Goal: Transaction & Acquisition: Purchase product/service

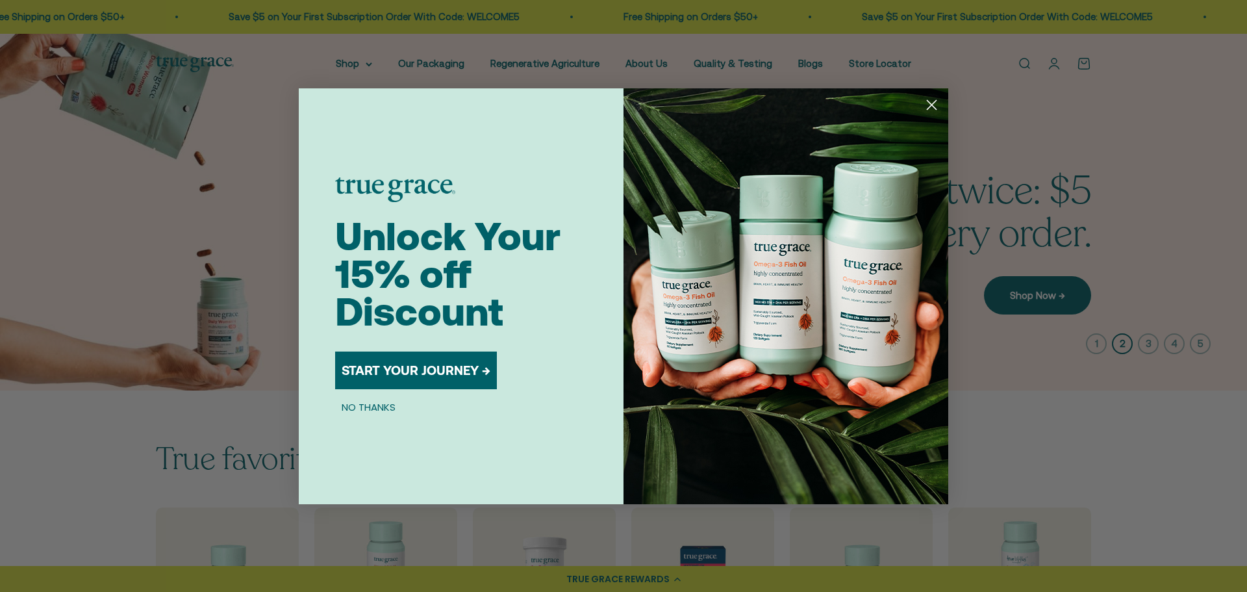
click at [927, 110] on circle "Close dialog" at bounding box center [931, 104] width 21 height 21
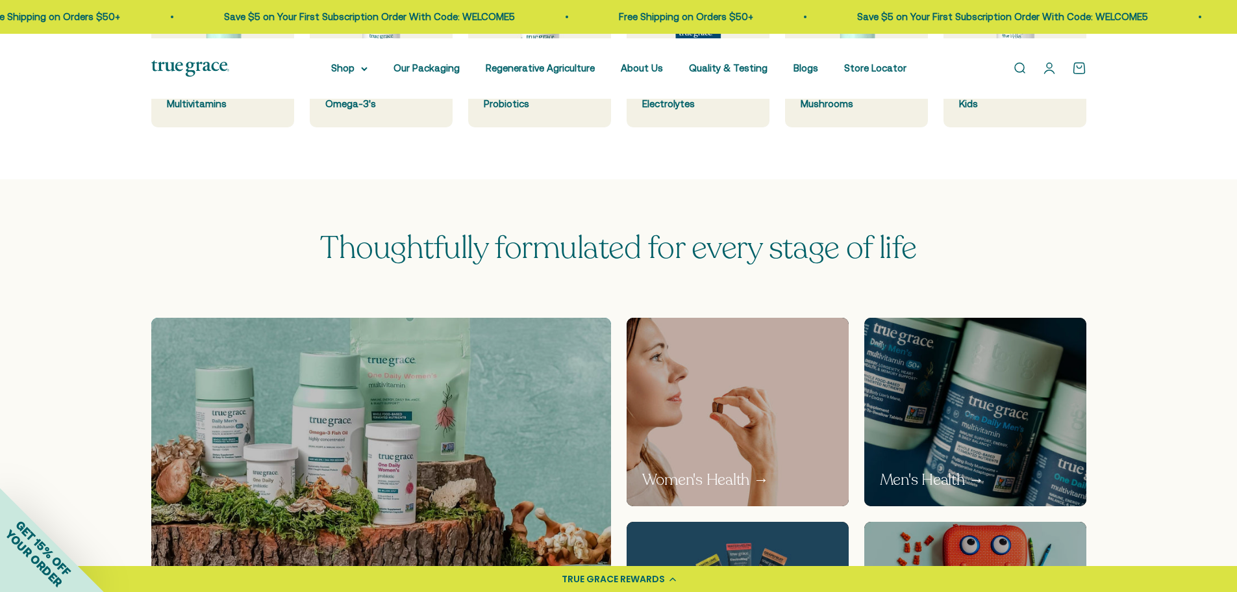
scroll to position [519, 0]
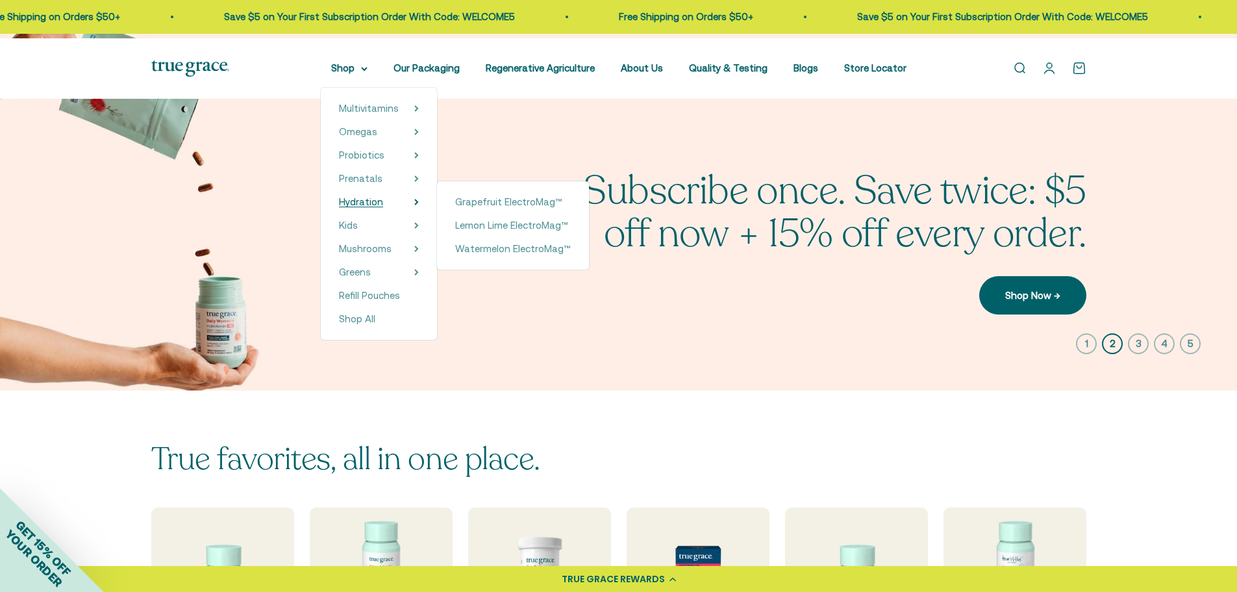
click at [339, 207] on span "Hydration" at bounding box center [361, 201] width 44 height 11
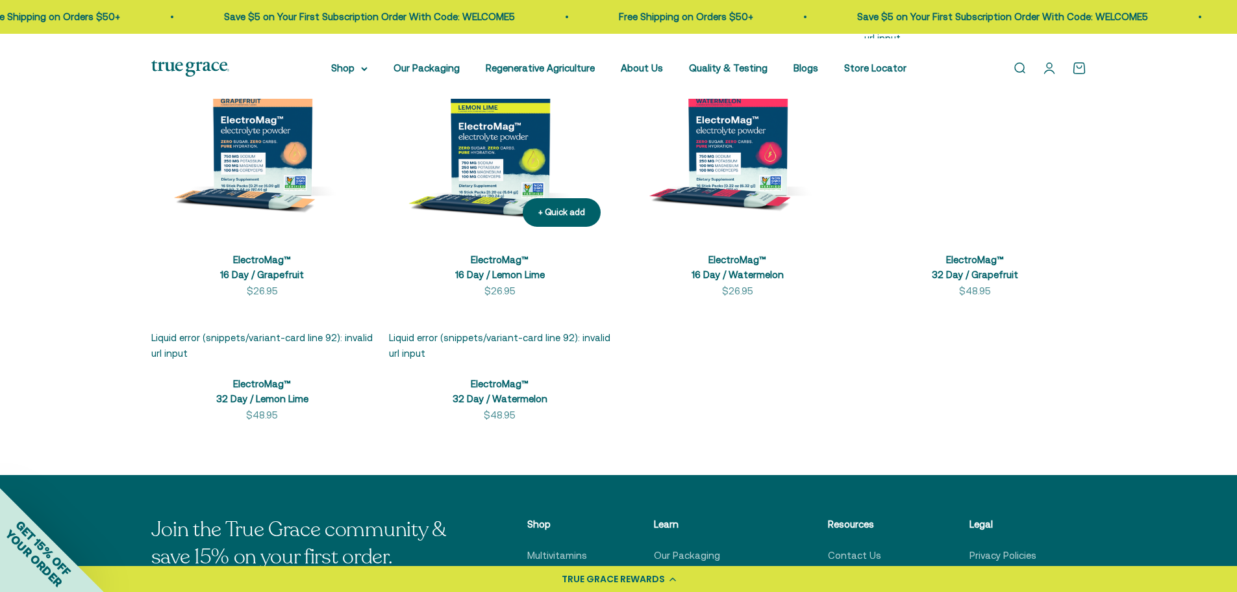
scroll to position [455, 0]
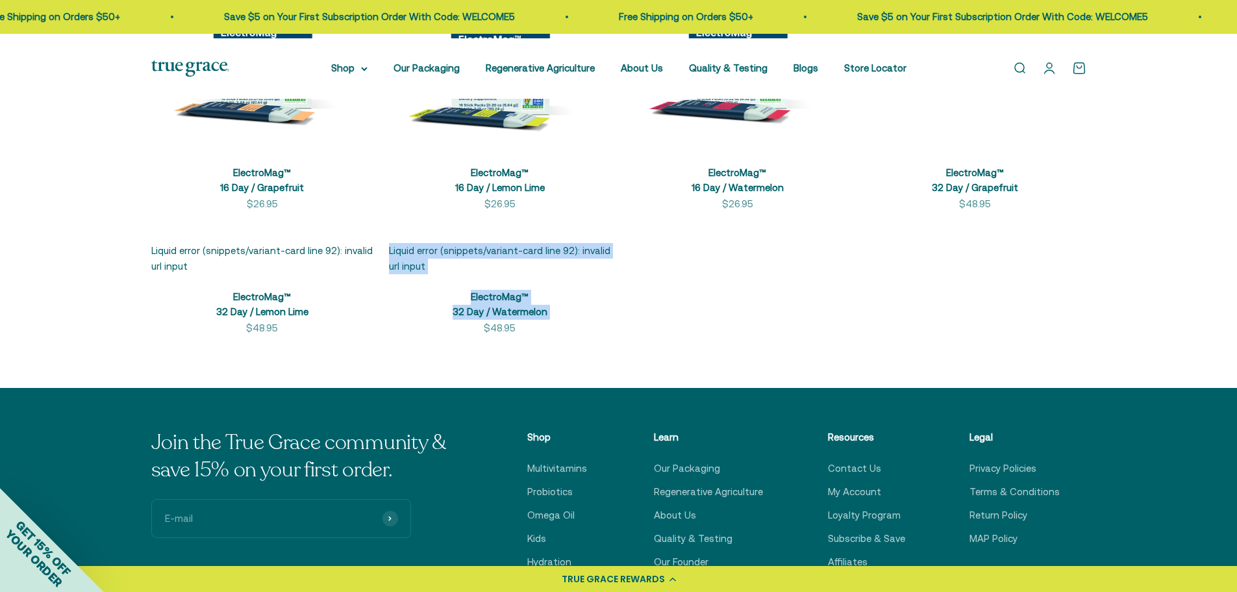
click at [523, 463] on main "Hydration Stay hydrated and replenish essential minerals with our zero-sugar hy…" at bounding box center [618, 336] width 1237 height 1392
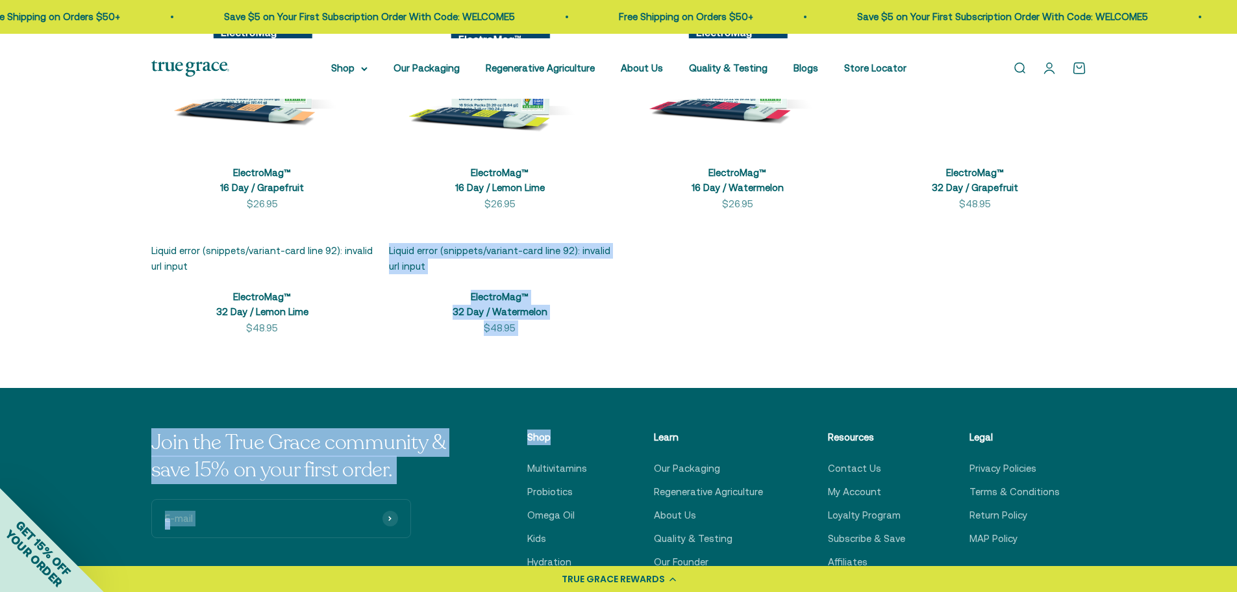
click at [669, 336] on product-list "+ Quick add ElectroMag™ 16 Day / Grapefruit Sale price $26.95 + Quick add Elect…" at bounding box center [618, 132] width 935 height 408
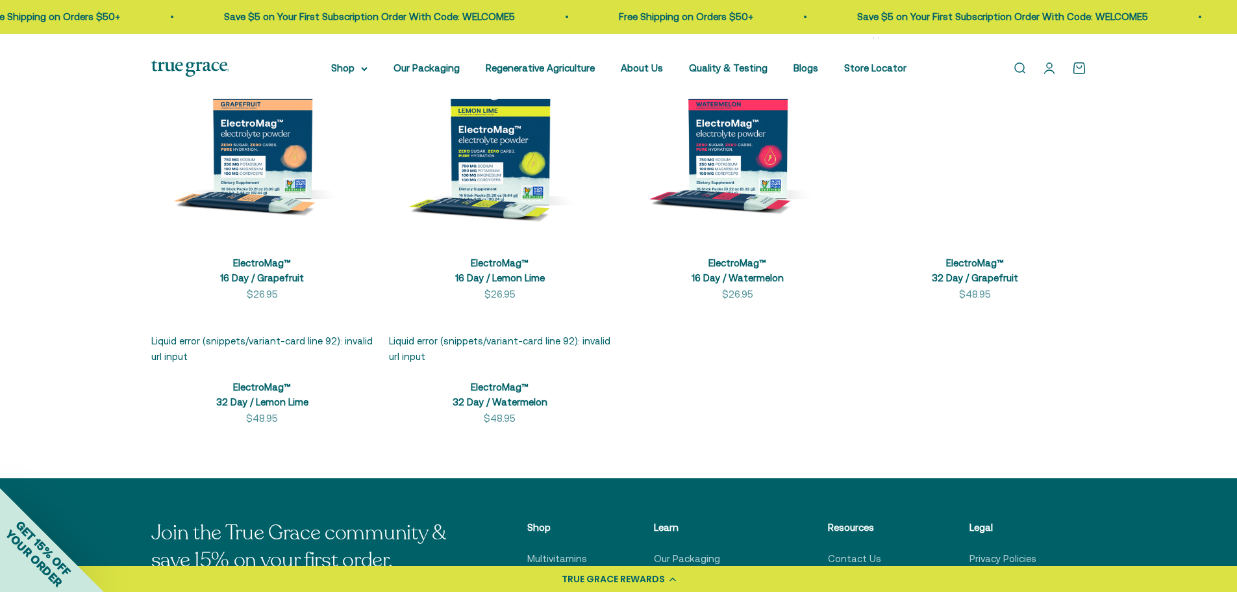
scroll to position [390, 0]
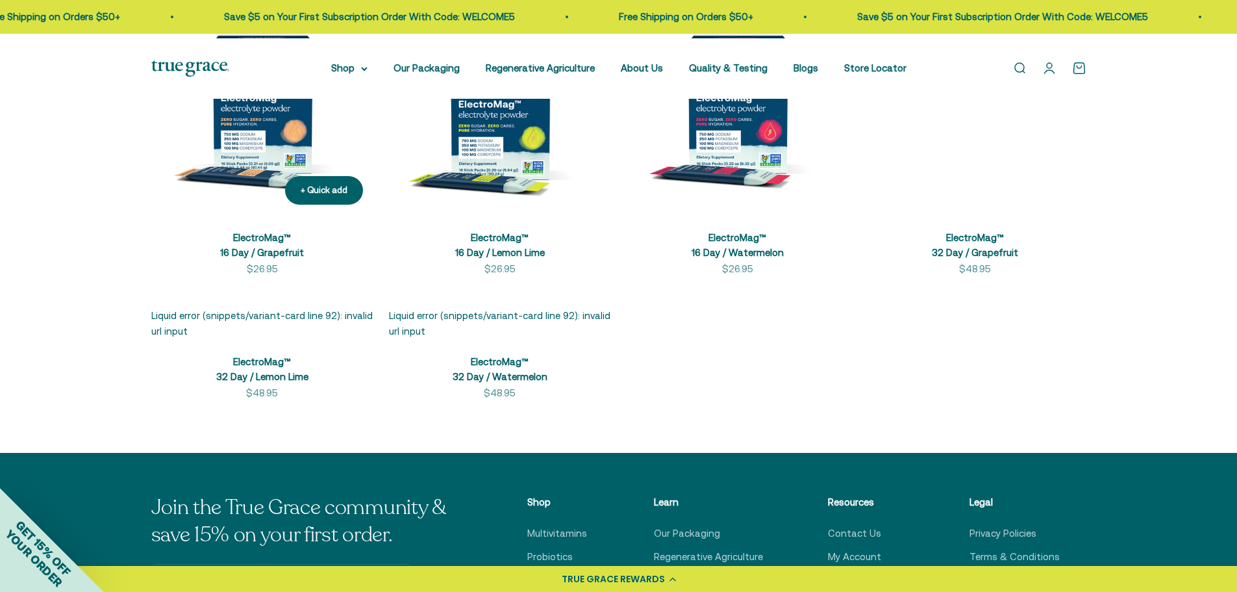
click at [271, 171] on img at bounding box center [262, 104] width 222 height 222
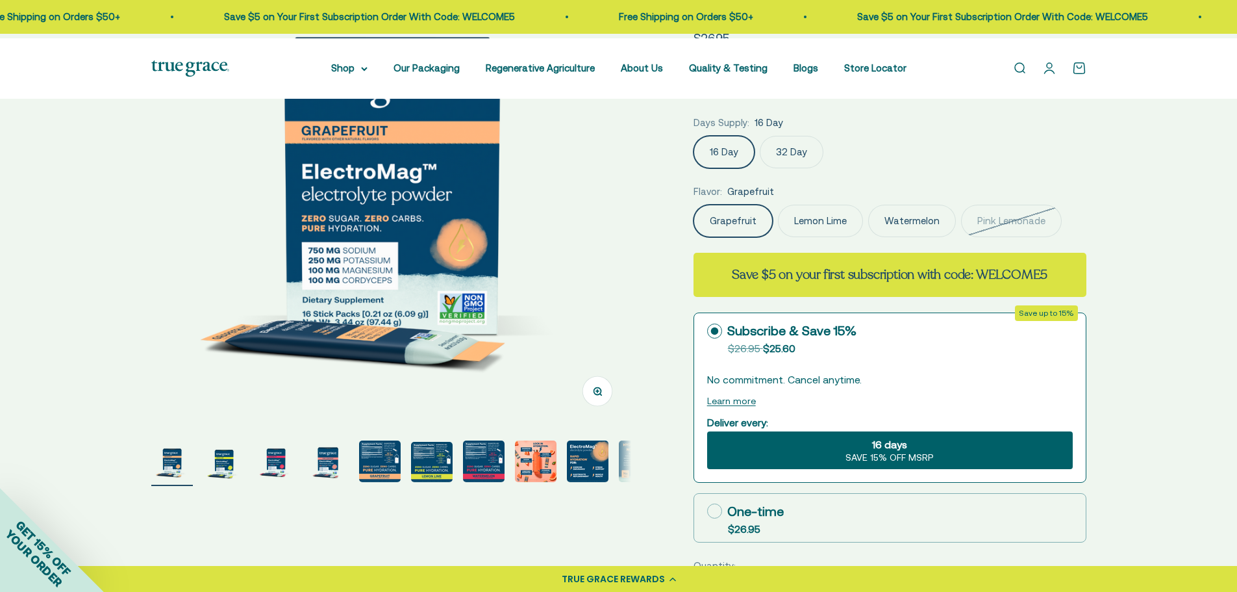
scroll to position [65, 0]
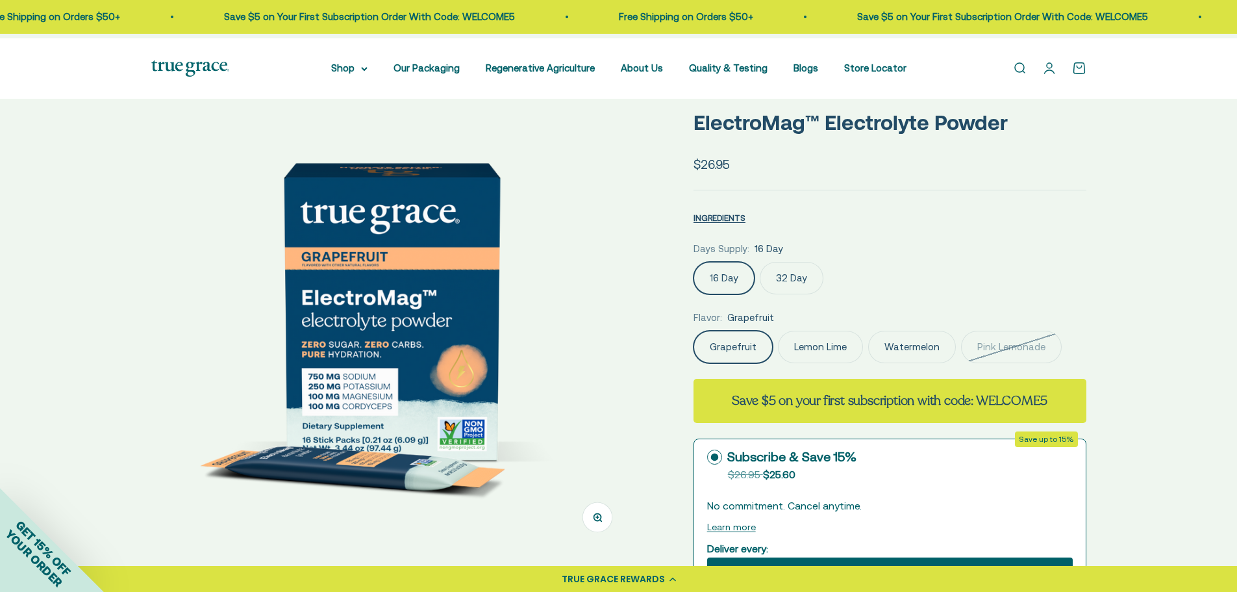
click at [804, 294] on label "32 Day" at bounding box center [792, 278] width 64 height 32
click at [694, 262] on input "32 Day" at bounding box center [693, 261] width 1 height 1
click at [808, 294] on label "32 Day" at bounding box center [792, 278] width 64 height 32
click at [694, 262] on input "32 Day" at bounding box center [693, 261] width 1 height 1
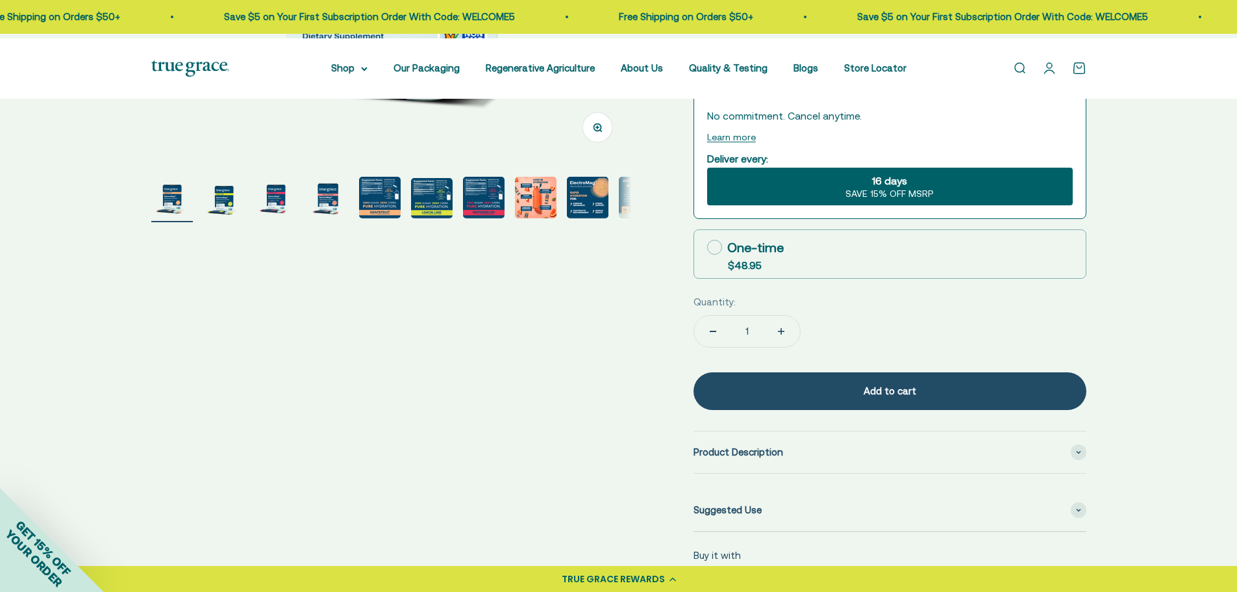
scroll to position [130, 0]
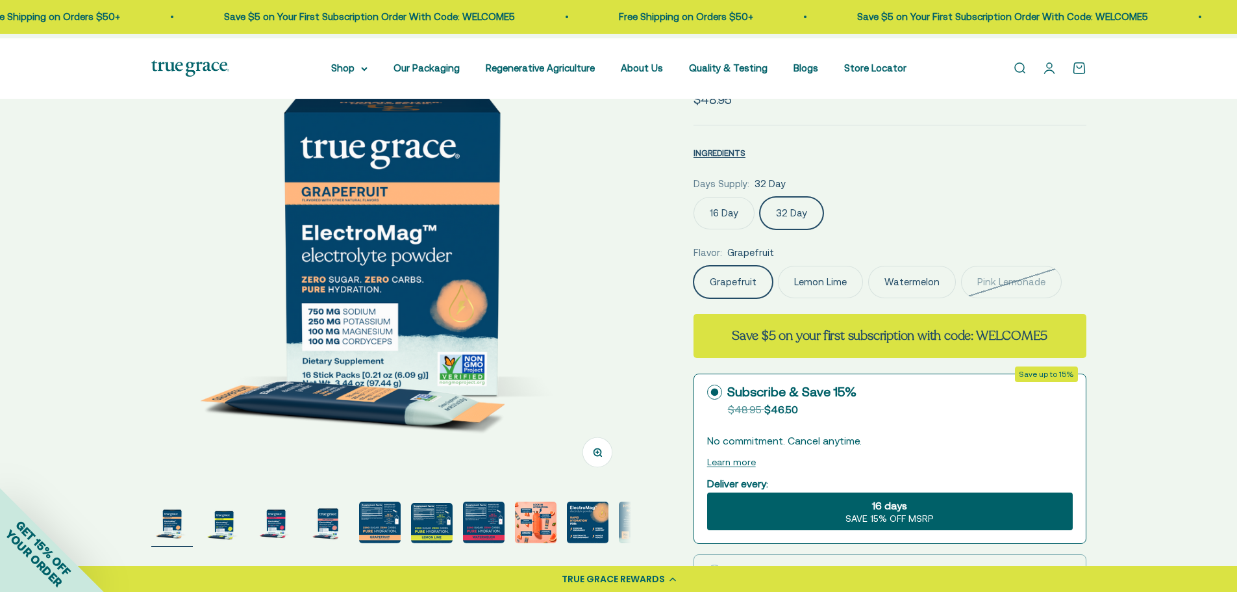
click at [722, 229] on label "16 Day" at bounding box center [724, 213] width 61 height 32
click at [694, 197] on input "16 Day" at bounding box center [693, 196] width 1 height 1
click at [798, 229] on label "32 Day" at bounding box center [792, 213] width 64 height 32
click at [694, 197] on input "32 Day" at bounding box center [693, 196] width 1 height 1
click at [744, 229] on label "16 Day" at bounding box center [724, 213] width 61 height 32
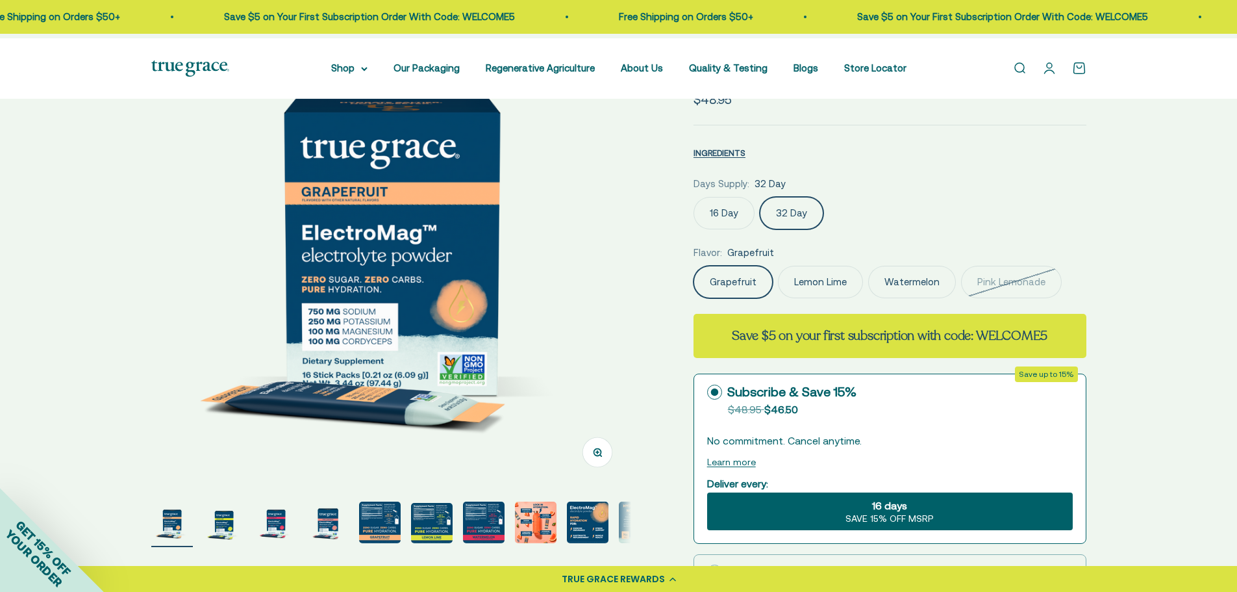
click at [694, 197] on input "16 Day" at bounding box center [693, 196] width 1 height 1
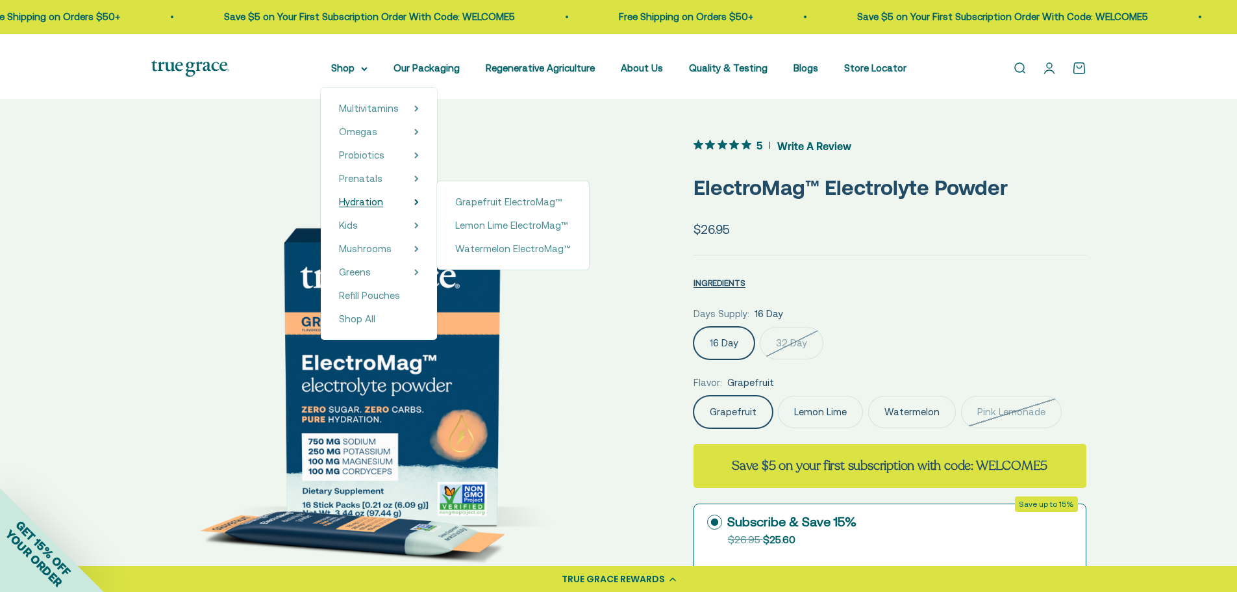
click at [339, 207] on span "Hydration" at bounding box center [361, 201] width 44 height 11
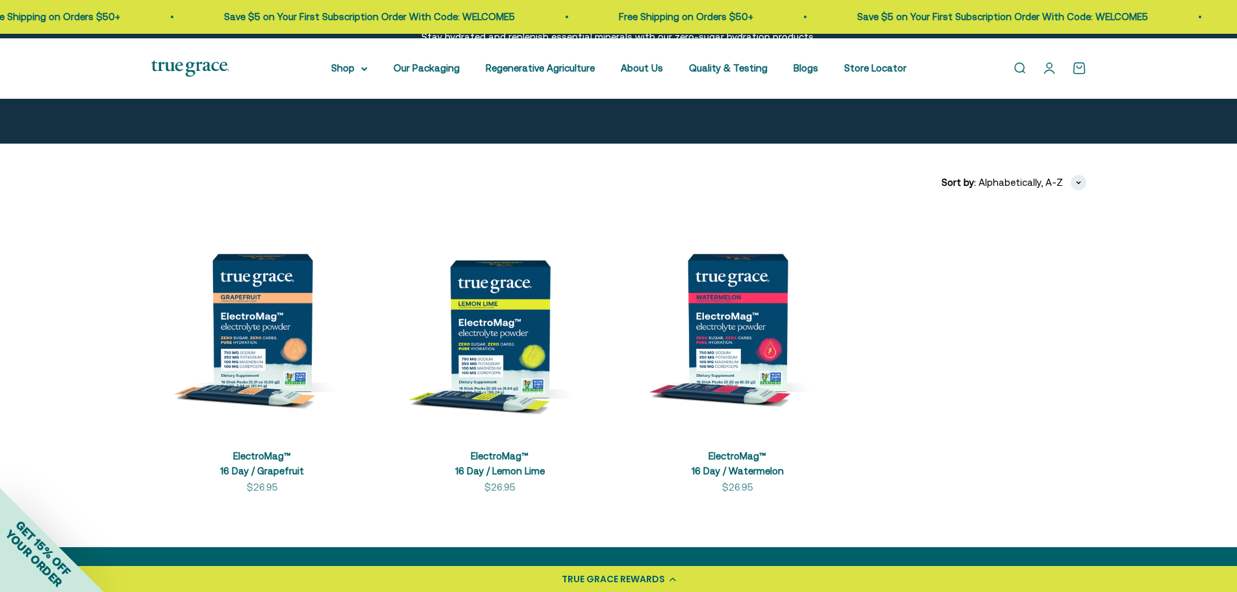
scroll to position [169, 0]
